Goal: Information Seeking & Learning: Learn about a topic

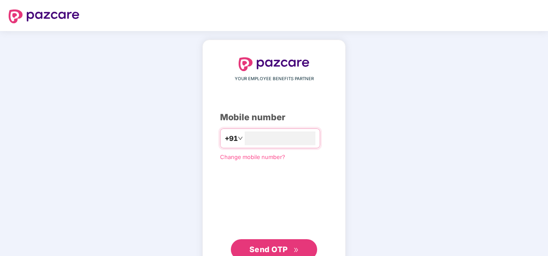
type input "**********"
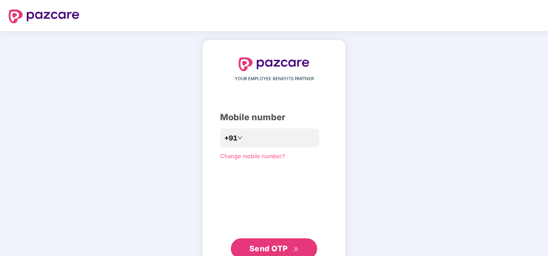
click at [286, 244] on span "Send OTP" at bounding box center [269, 248] width 38 height 9
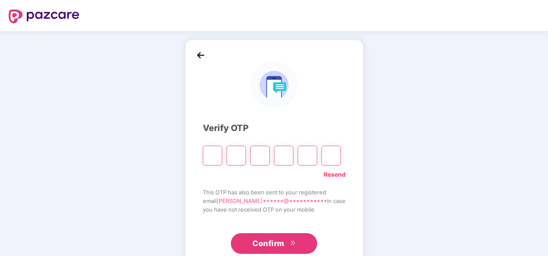
type input "*"
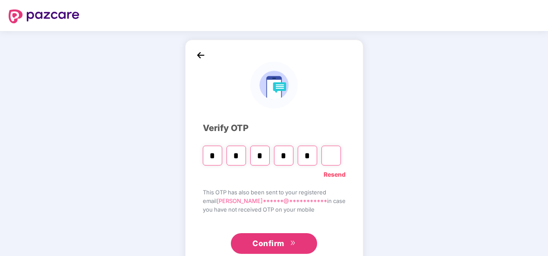
type input "*"
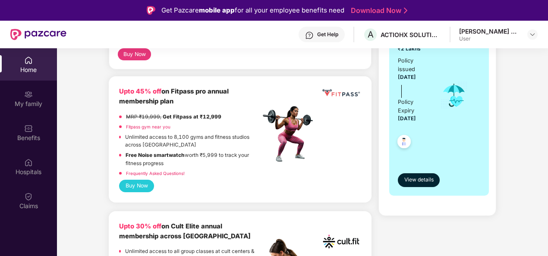
scroll to position [210, 0]
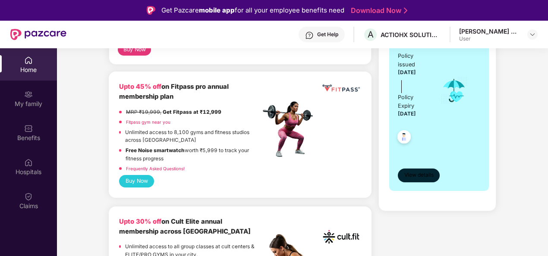
click at [406, 173] on span "View details" at bounding box center [419, 175] width 29 height 8
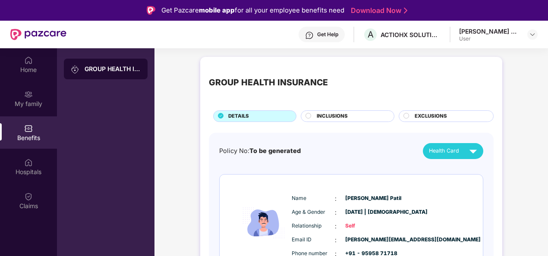
click at [431, 113] on span "EXCLUSIONS" at bounding box center [431, 117] width 32 height 8
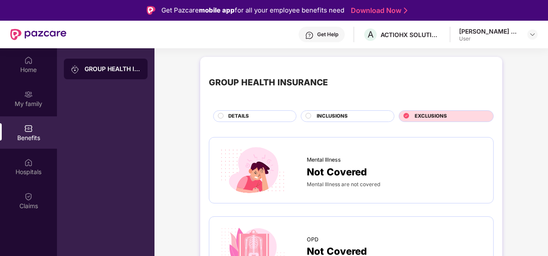
click at [358, 118] on div "INCLUSIONS" at bounding box center [351, 117] width 77 height 9
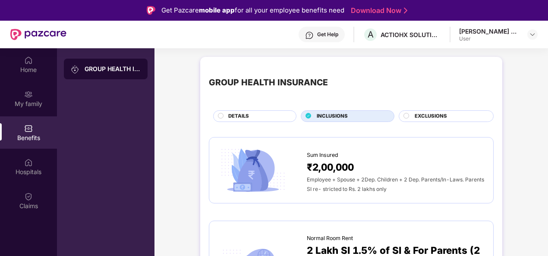
click at [239, 111] on div "DETAILS" at bounding box center [254, 117] width 83 height 12
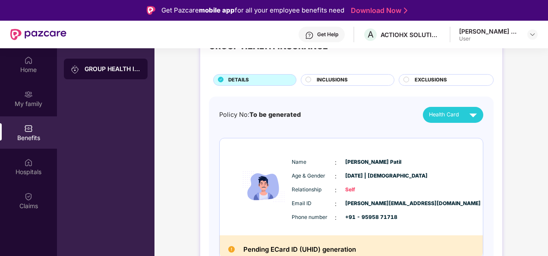
scroll to position [44, 0]
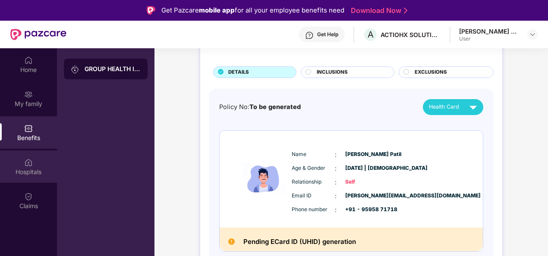
click at [32, 163] on img at bounding box center [28, 162] width 9 height 9
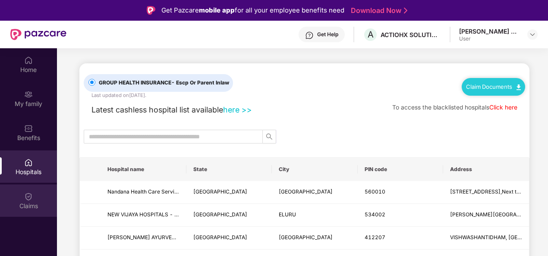
click at [38, 206] on div "Claims" at bounding box center [28, 206] width 57 height 9
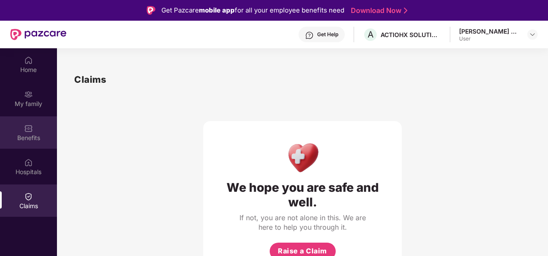
click at [22, 134] on div "Benefits" at bounding box center [28, 138] width 57 height 9
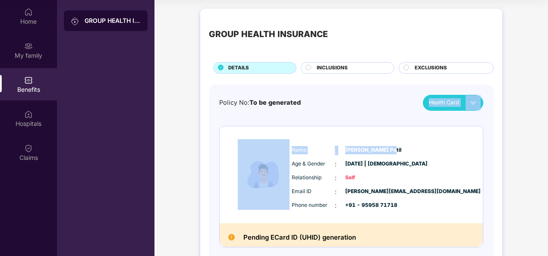
drag, startPoint x: 453, startPoint y: 111, endPoint x: 467, endPoint y: 93, distance: 22.7
click at [467, 93] on div "Policy No: To be generated Health Card Name : [PERSON_NAME] Patil Age & Gender …" at bounding box center [351, 183] width 285 height 196
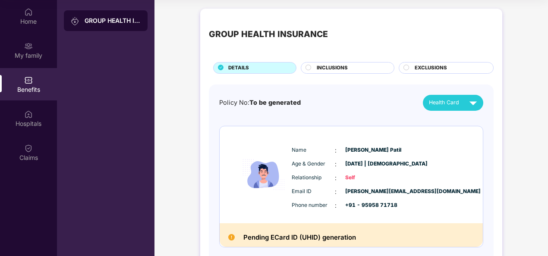
click at [395, 104] on div "Policy No: To be generated Health Card" at bounding box center [351, 103] width 264 height 16
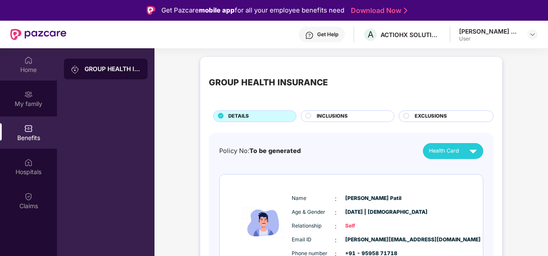
click at [48, 73] on div "Home" at bounding box center [28, 70] width 57 height 9
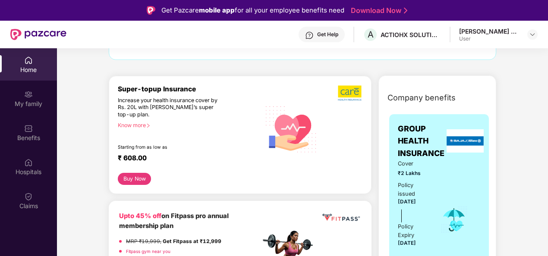
scroll to position [81, 0]
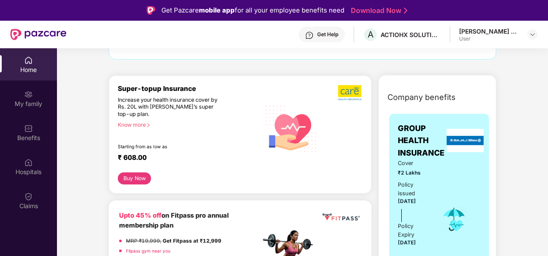
click at [130, 128] on div "Super-topup Insurance Increase your health insurance cover by Rs. 20L with [PER…" at bounding box center [189, 129] width 143 height 89
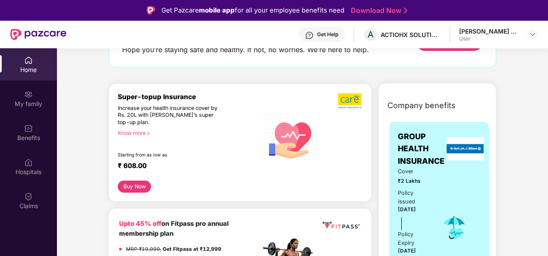
scroll to position [82, 0]
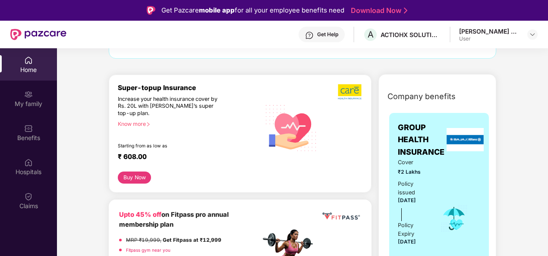
click at [135, 177] on button "Buy Now" at bounding box center [134, 178] width 33 height 12
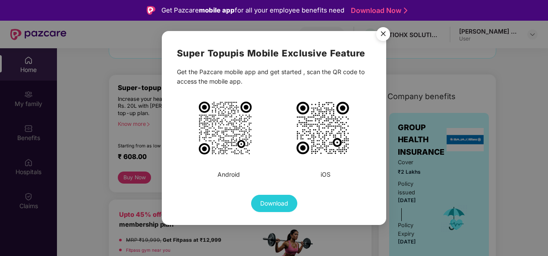
click at [383, 38] on img "Close" at bounding box center [383, 35] width 24 height 24
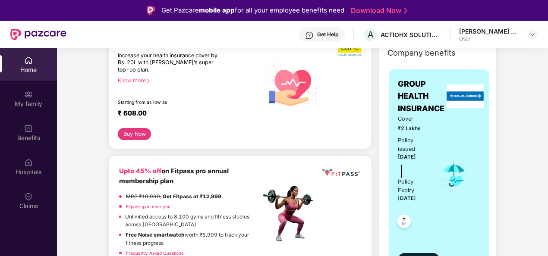
scroll to position [0, 0]
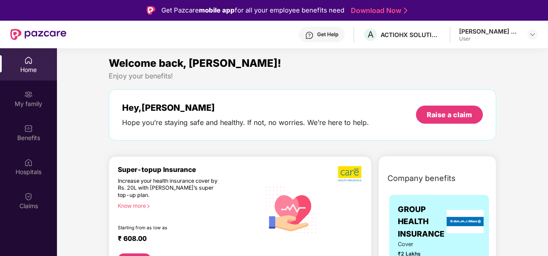
click at [142, 207] on div "Know more" at bounding box center [187, 206] width 138 height 6
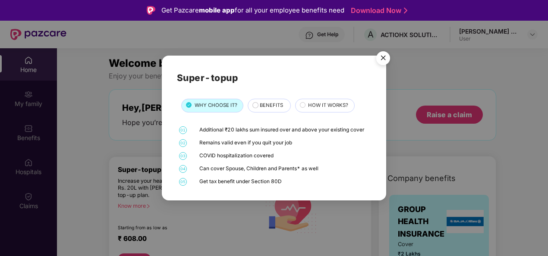
click at [274, 104] on span "BENEFITS" at bounding box center [271, 106] width 23 height 8
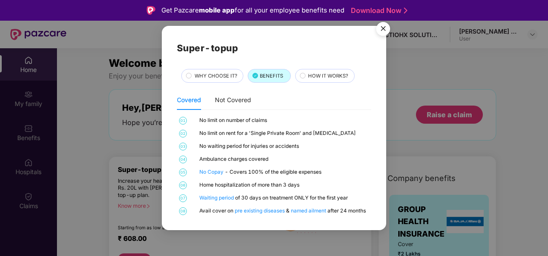
click at [382, 26] on img "Close" at bounding box center [383, 30] width 24 height 24
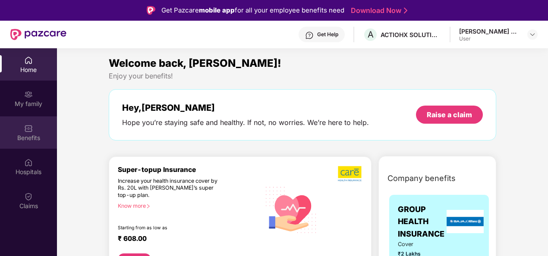
click at [39, 133] on div "Benefits" at bounding box center [28, 133] width 57 height 32
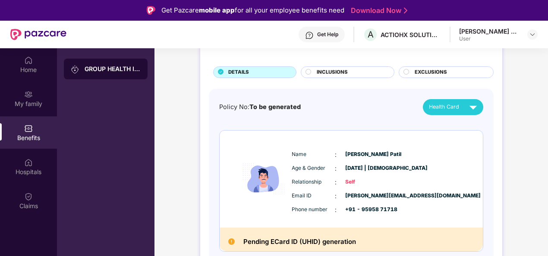
scroll to position [44, 0]
click at [333, 66] on div "INCLUSIONS" at bounding box center [348, 72] width 94 height 12
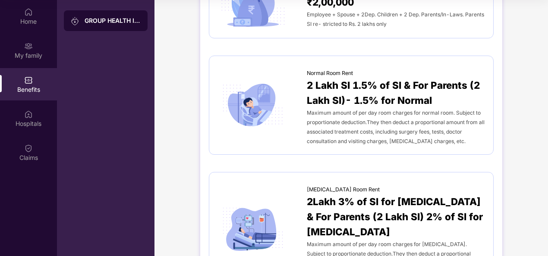
scroll to position [0, 0]
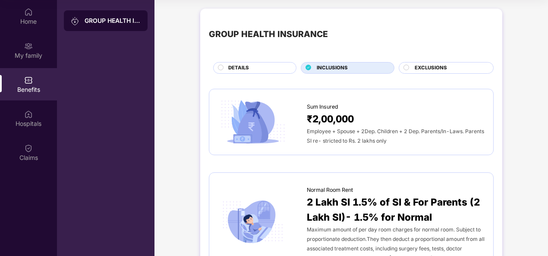
click at [406, 69] on circle at bounding box center [406, 67] width 5 height 5
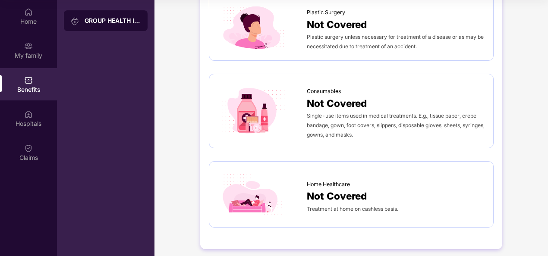
scroll to position [576, 0]
